Goal: Contribute content: Contribute content

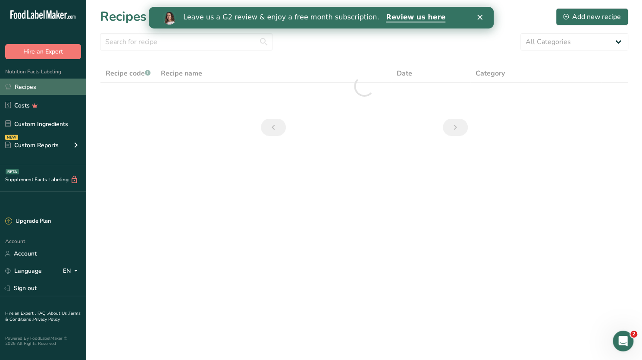
click at [25, 86] on link "Recipes" at bounding box center [43, 87] width 86 height 16
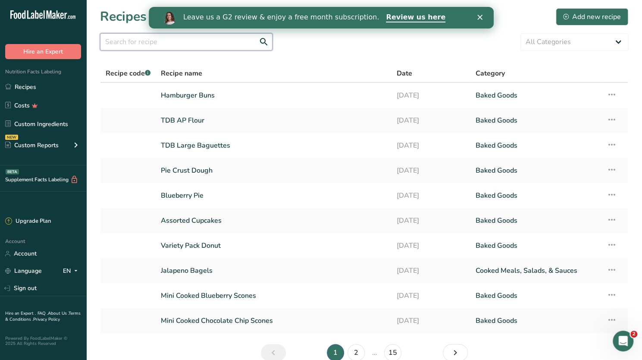
click at [129, 44] on input "text" at bounding box center [186, 41] width 173 height 17
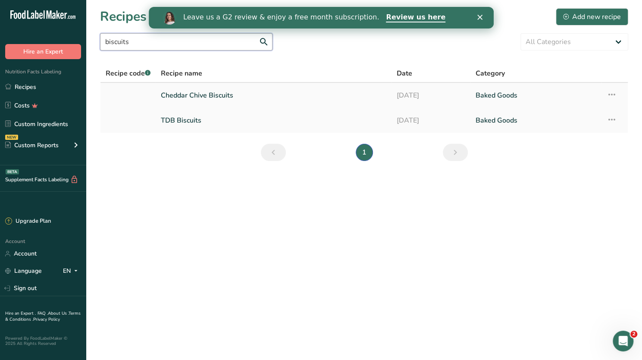
type input "biscuits"
click at [195, 93] on link "Cheddar Chive Biscuits" at bounding box center [274, 95] width 226 height 18
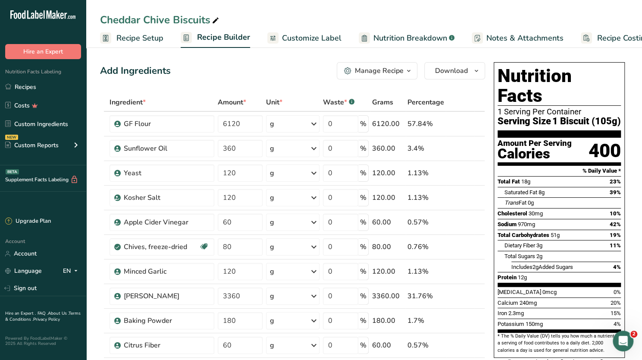
click at [218, 22] on icon at bounding box center [216, 21] width 8 height 12
click at [141, 19] on input "Cheddar Chive Biscuits" at bounding box center [364, 20] width 528 height 16
click at [321, 17] on input "Cheesy Chive Biscuits" at bounding box center [364, 20] width 528 height 16
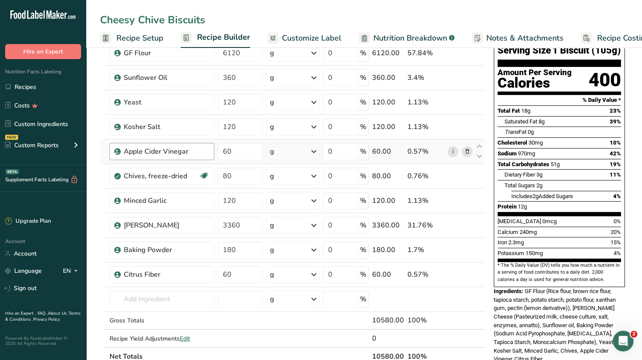
scroll to position [72, 0]
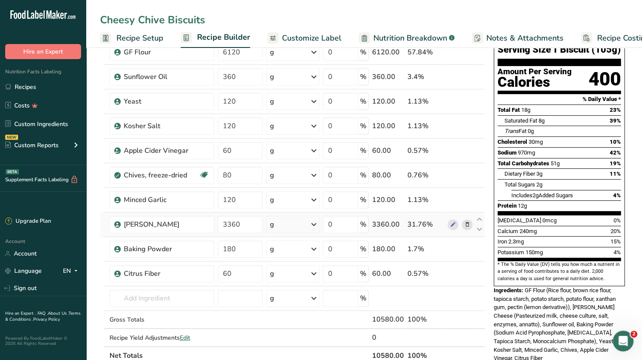
type input "Cheesy Chive Biscuits"
click at [467, 224] on icon at bounding box center [467, 224] width 6 height 9
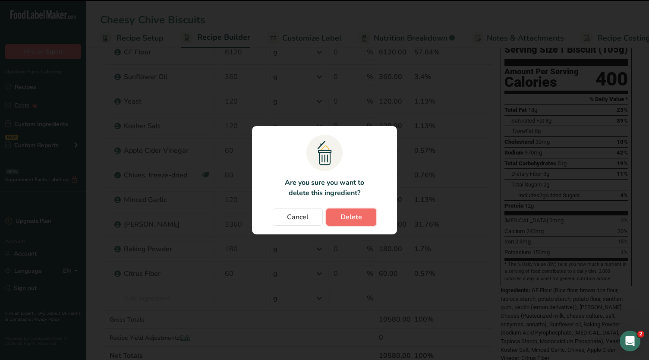
click at [358, 218] on span "Delete" at bounding box center [351, 217] width 22 height 10
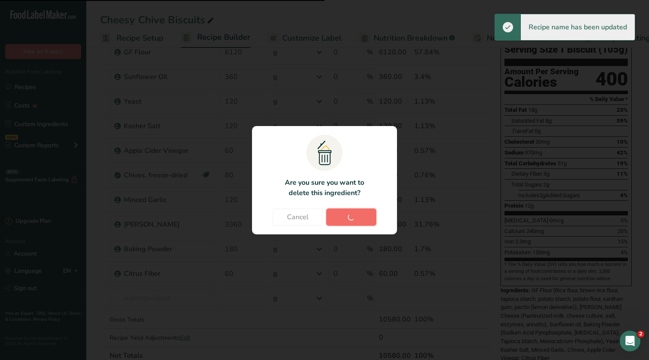
type input "180"
type input "60"
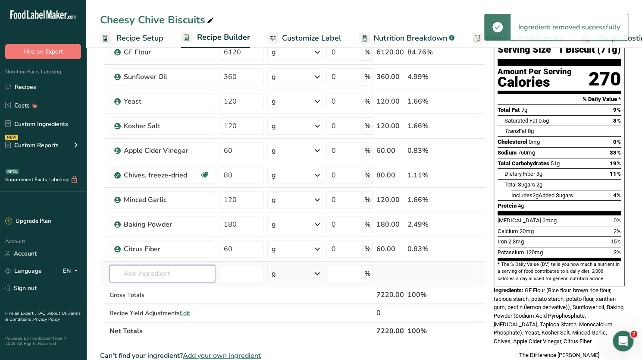
click at [154, 273] on input "text" at bounding box center [163, 273] width 106 height 17
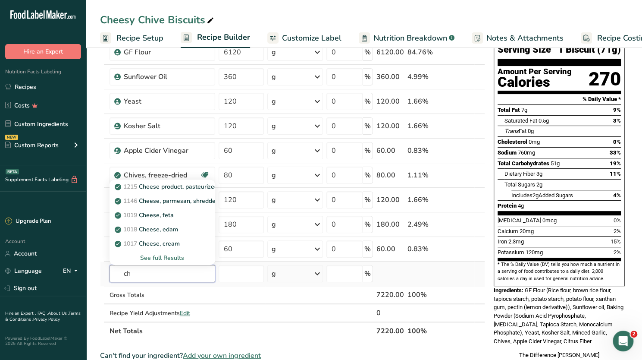
type input "c"
type input "cheese"
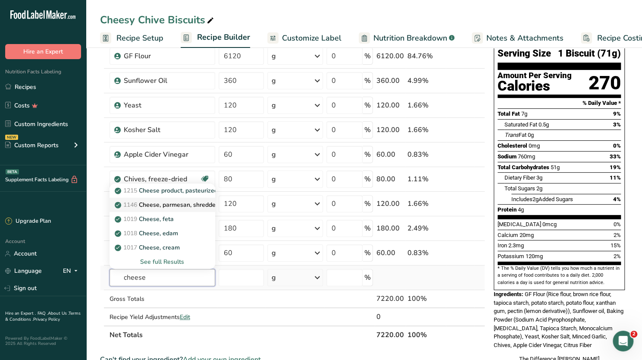
scroll to position [67, 0]
drag, startPoint x: 148, startPoint y: 274, endPoint x: 110, endPoint y: 277, distance: 38.5
click at [110, 277] on input "cheese" at bounding box center [163, 277] width 106 height 17
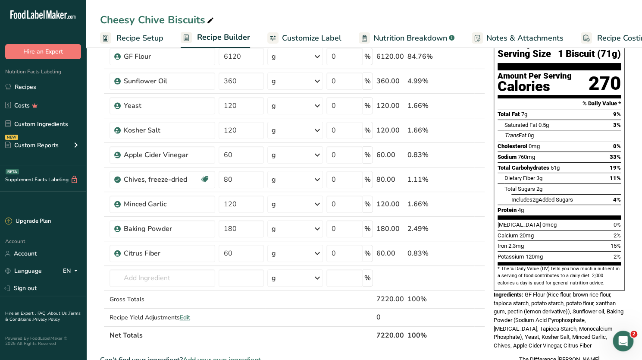
click at [558, 196] on span "Includes 2g Added Sugars" at bounding box center [543, 199] width 62 height 6
